Goal: Check status: Check status

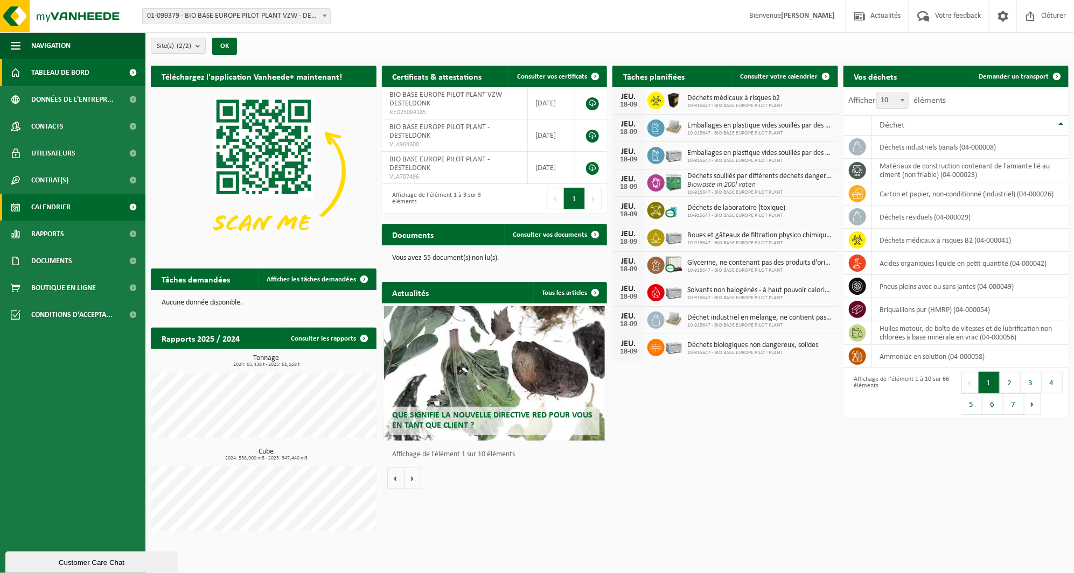
click at [19, 198] on span at bounding box center [16, 207] width 10 height 27
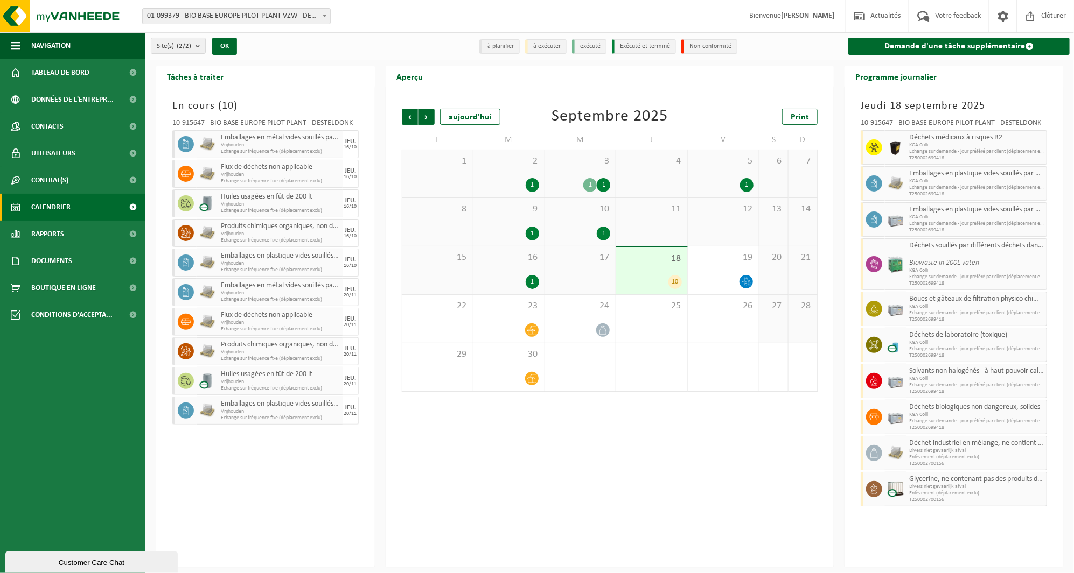
click at [591, 178] on div "1" at bounding box center [589, 185] width 13 height 14
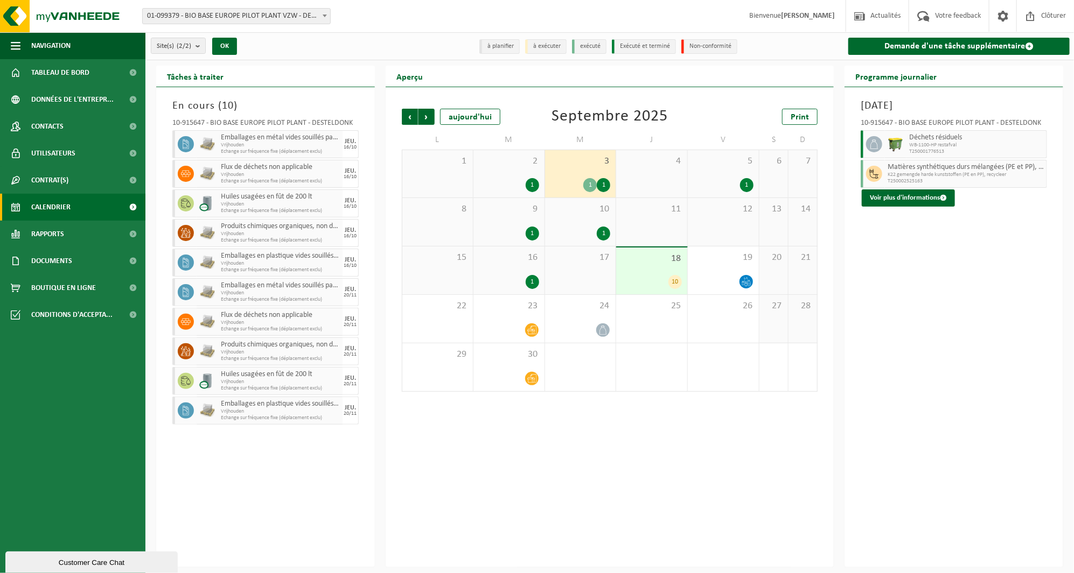
click at [580, 218] on div "10 1" at bounding box center [580, 222] width 71 height 48
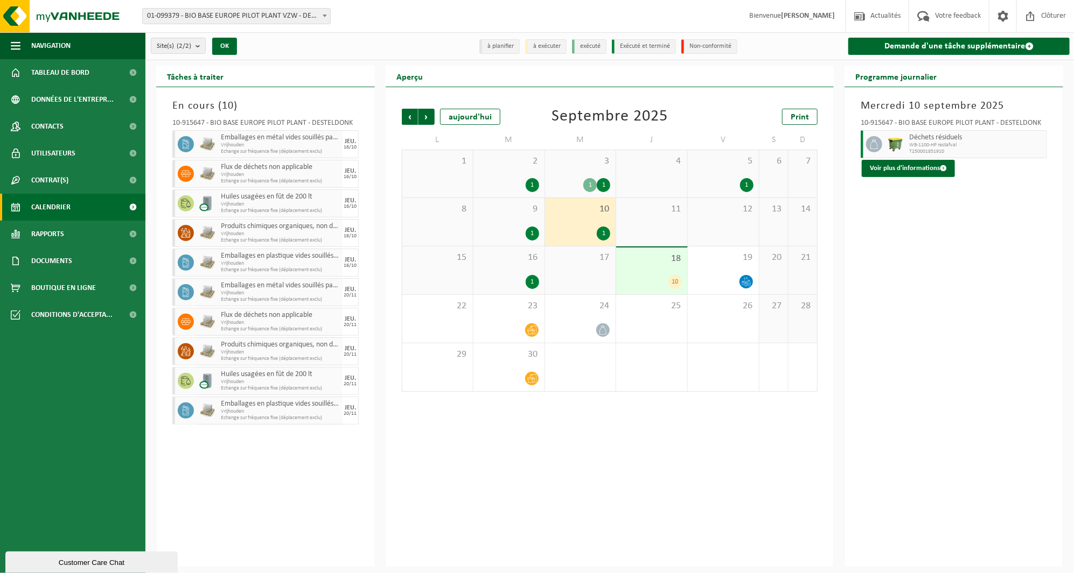
click at [586, 276] on div "17" at bounding box center [580, 271] width 71 height 48
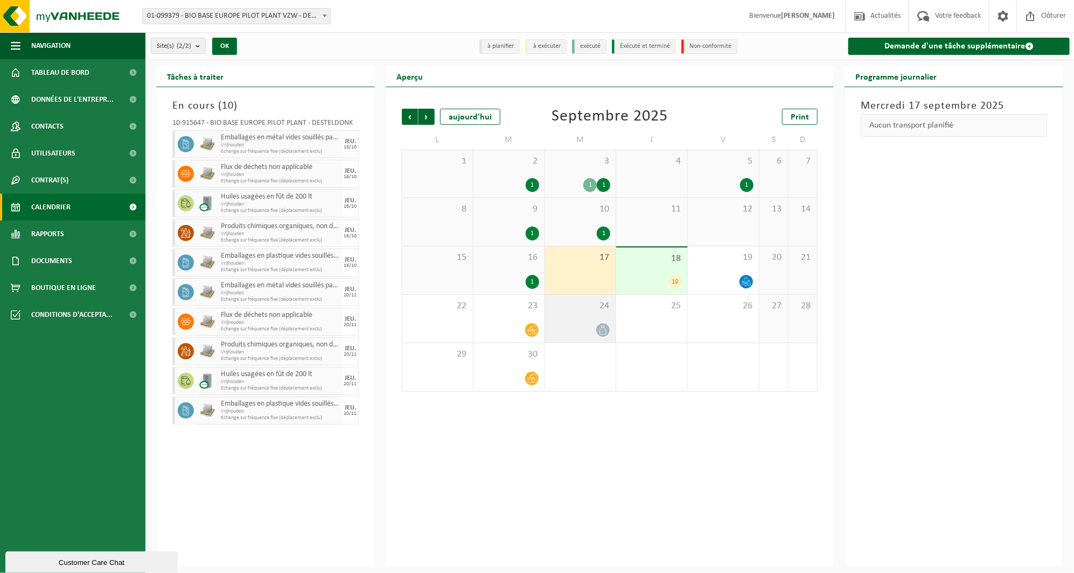
click at [585, 321] on div "24" at bounding box center [580, 319] width 71 height 48
click at [601, 380] on icon at bounding box center [602, 378] width 9 height 9
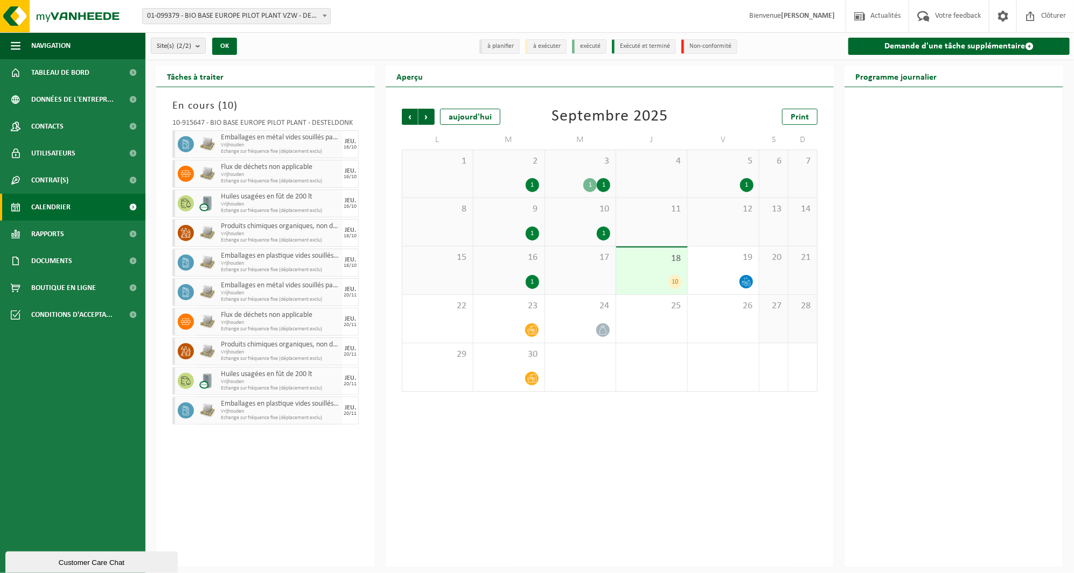
click at [554, 260] on span "17" at bounding box center [580, 258] width 60 height 12
click at [520, 262] on span "16" at bounding box center [509, 258] width 60 height 12
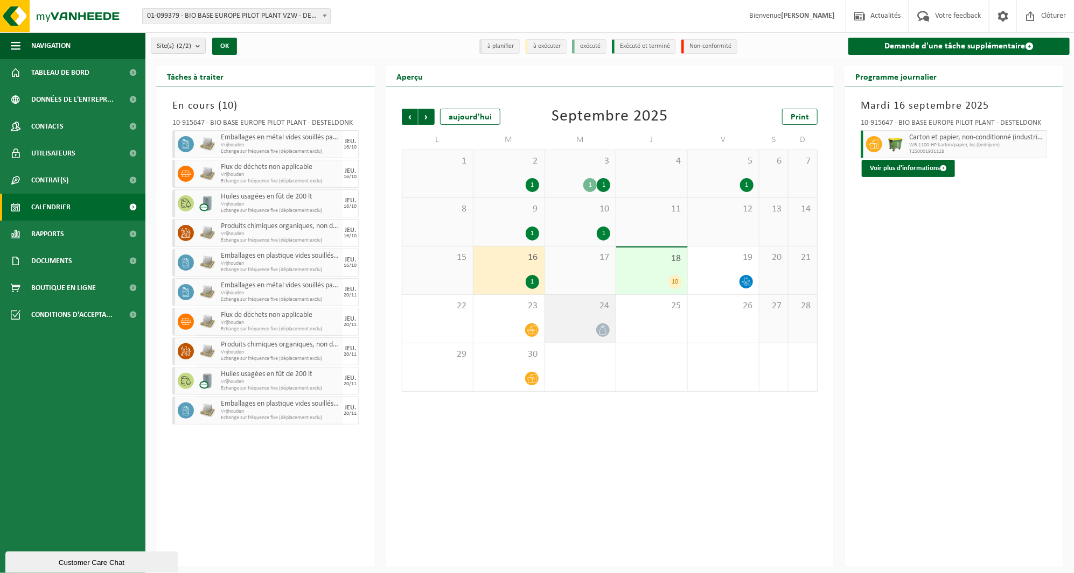
click at [577, 338] on div "24" at bounding box center [580, 319] width 71 height 48
click at [578, 379] on div at bounding box center [580, 379] width 60 height 15
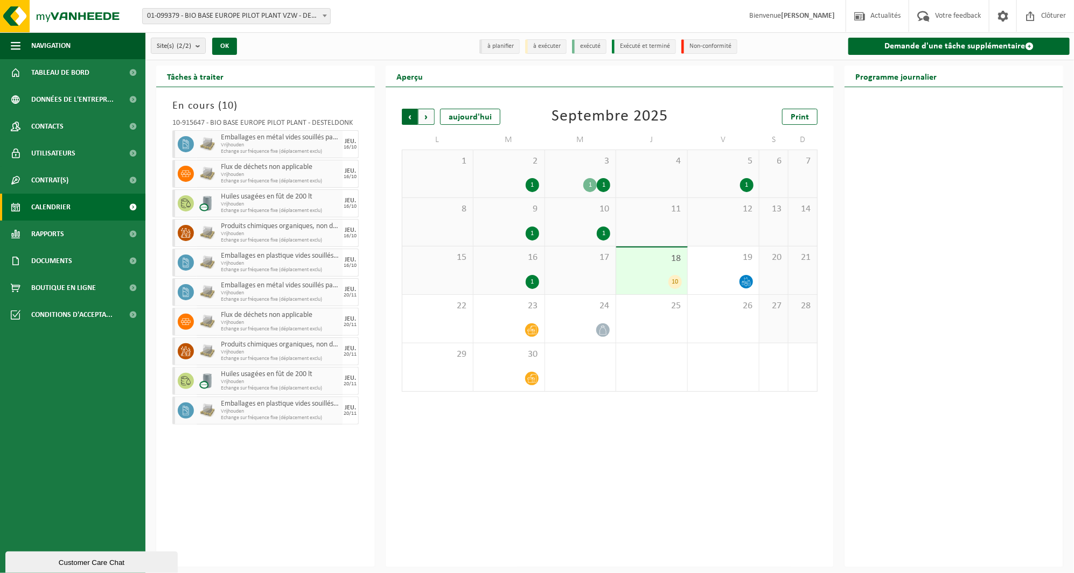
click at [428, 117] on span "Suivant" at bounding box center [426, 117] width 16 height 16
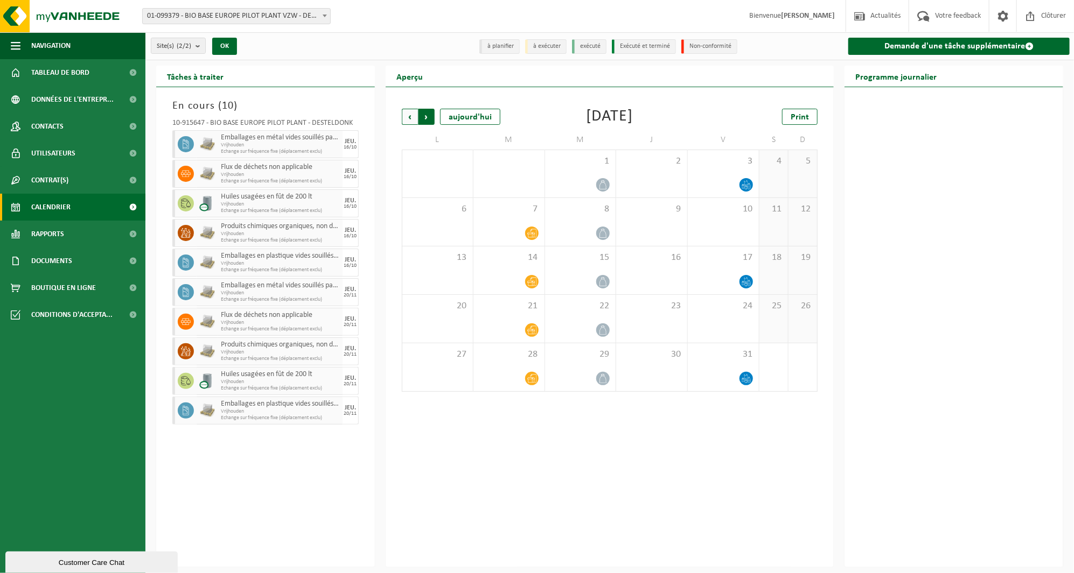
click at [414, 115] on span "Précédent" at bounding box center [410, 117] width 16 height 16
